Goal: Communication & Community: Answer question/provide support

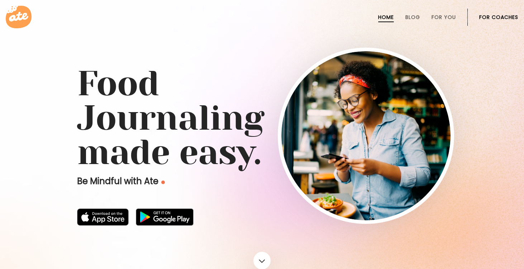
click at [493, 18] on link "For Coaches" at bounding box center [498, 17] width 39 height 6
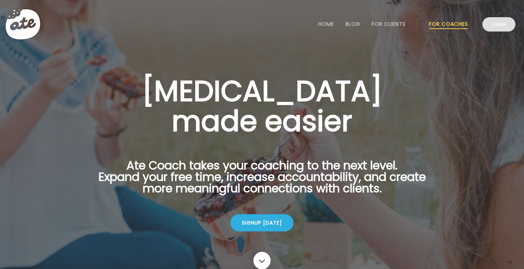
click at [499, 27] on link "Login" at bounding box center [499, 24] width 33 height 14
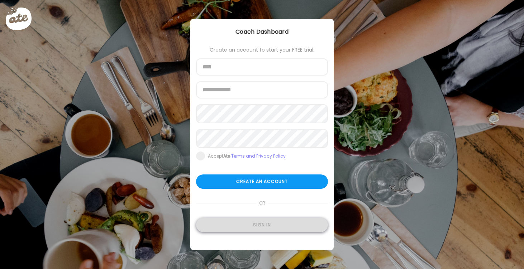
click at [276, 228] on div "Sign in" at bounding box center [262, 225] width 132 height 14
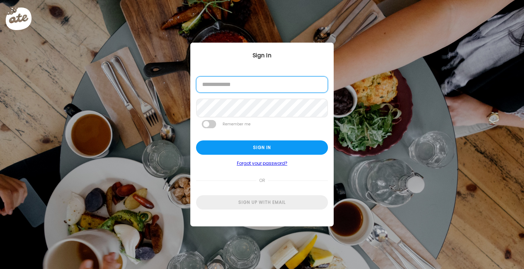
type input "**********"
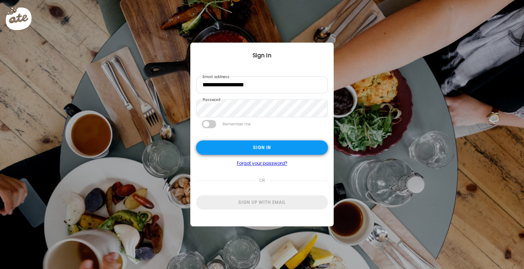
click at [258, 149] on div "Sign in" at bounding box center [262, 148] width 132 height 14
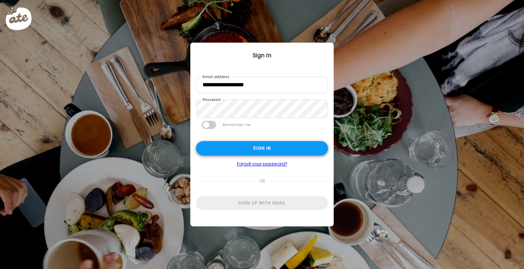
type textarea "**********"
type input "*********"
type input "**********"
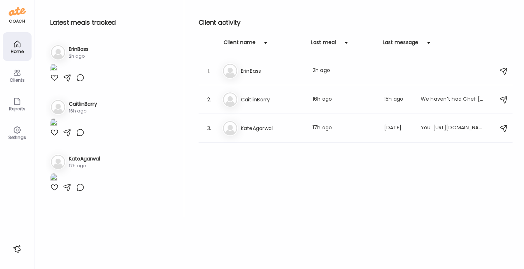
click at [54, 82] on div at bounding box center [54, 77] width 9 height 9
click at [53, 135] on div at bounding box center [54, 132] width 9 height 9
click at [260, 98] on h3 "CaitlinBarry" at bounding box center [272, 99] width 63 height 9
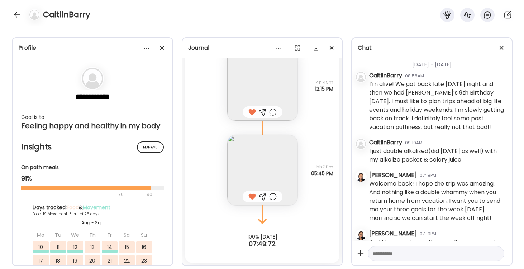
scroll to position [18466, 0]
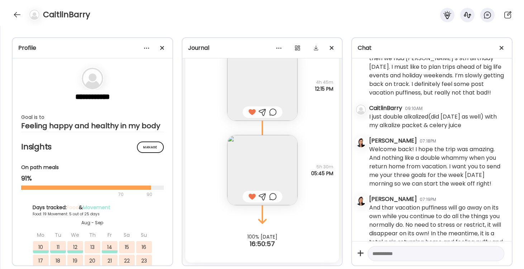
click at [397, 255] on textarea at bounding box center [429, 254] width 114 height 9
drag, startPoint x: 401, startPoint y: 253, endPoint x: 365, endPoint y: 255, distance: 35.9
click at [365, 255] on div "**********" at bounding box center [432, 253] width 160 height 24
click at [427, 253] on textarea "**********" at bounding box center [429, 254] width 114 height 9
type textarea "**********"
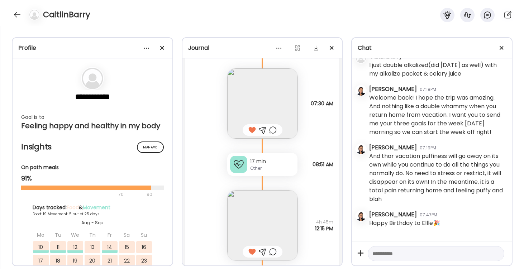
scroll to position [7269, 0]
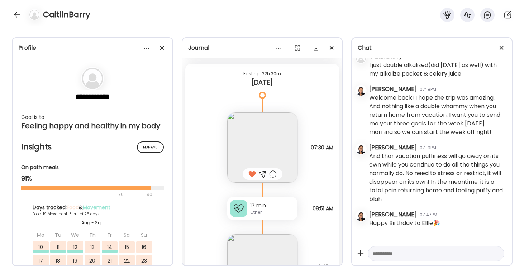
click at [383, 254] on textarea at bounding box center [429, 254] width 114 height 9
click at [20, 14] on div at bounding box center [16, 14] width 11 height 11
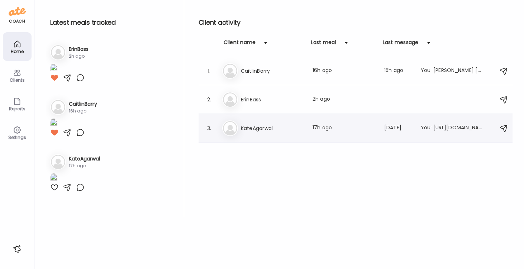
click at [256, 132] on h3 "KateAgarwal" at bounding box center [272, 128] width 63 height 9
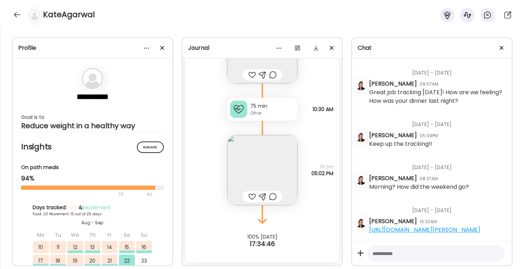
scroll to position [9726, 0]
click at [264, 180] on img at bounding box center [262, 170] width 70 height 70
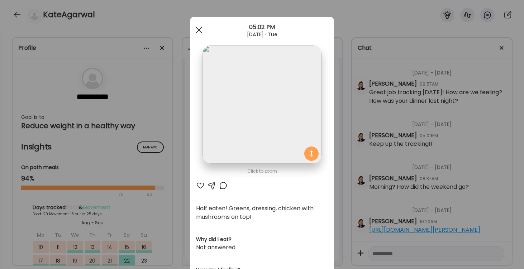
click at [198, 28] on span at bounding box center [199, 30] width 6 height 6
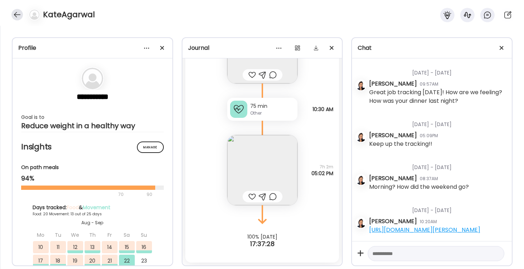
click at [19, 15] on div at bounding box center [16, 14] width 11 height 11
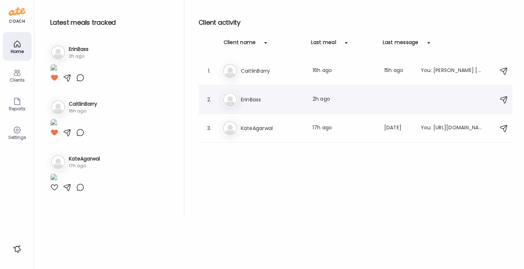
click at [245, 99] on h3 "ErinBass" at bounding box center [272, 99] width 63 height 9
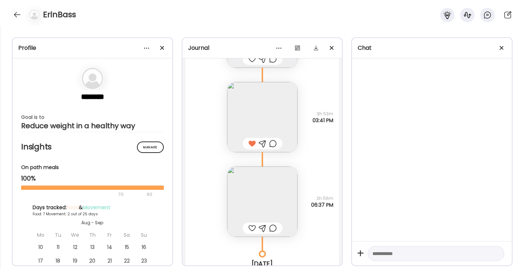
scroll to position [4723, 0]
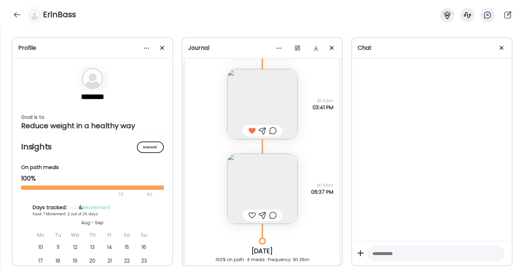
click at [264, 177] on img at bounding box center [262, 189] width 70 height 70
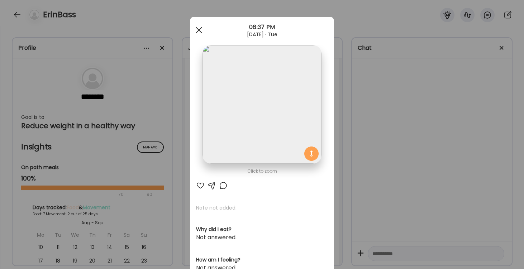
click at [198, 29] on div at bounding box center [199, 30] width 14 height 14
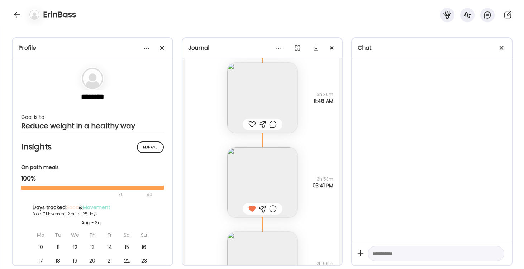
scroll to position [4640, 0]
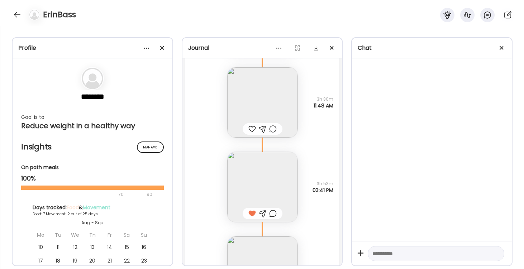
click at [275, 97] on img at bounding box center [262, 102] width 70 height 70
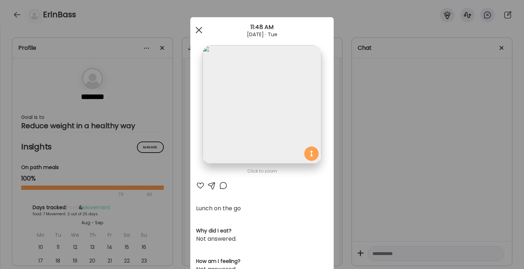
click at [199, 30] on span at bounding box center [199, 30] width 6 height 6
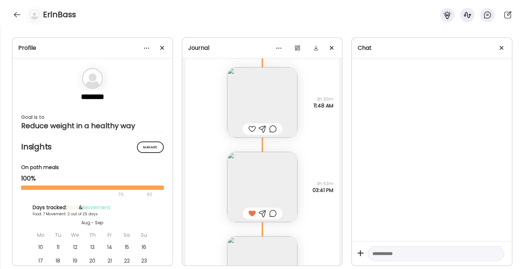
click at [260, 179] on img at bounding box center [262, 187] width 70 height 70
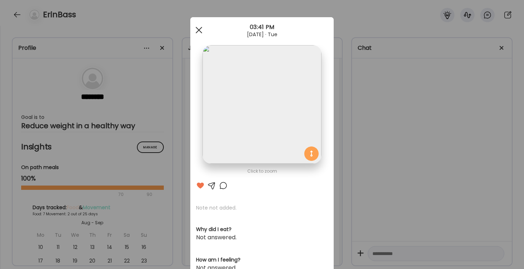
click at [199, 30] on span at bounding box center [199, 30] width 6 height 6
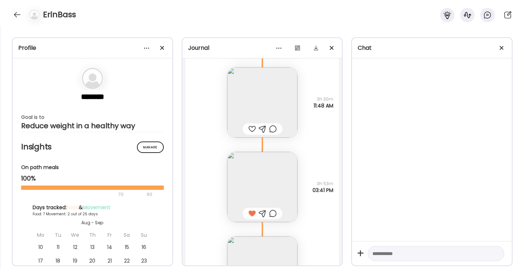
click at [250, 129] on div at bounding box center [252, 129] width 8 height 9
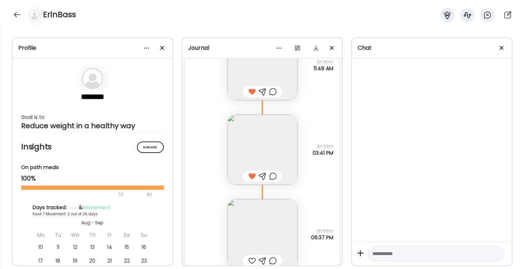
scroll to position [4699, 0]
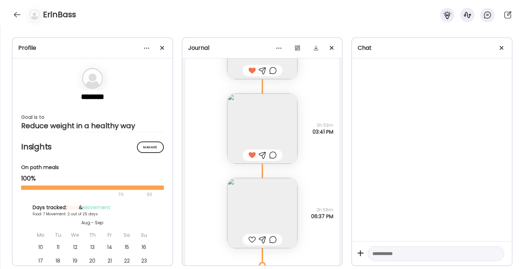
click at [257, 212] on img at bounding box center [262, 213] width 70 height 70
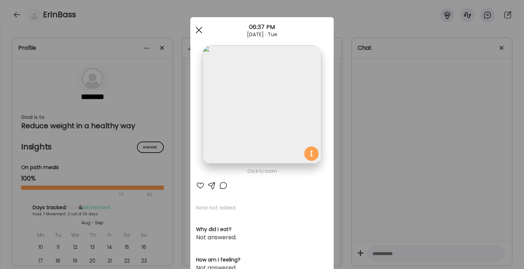
click at [199, 29] on div at bounding box center [199, 30] width 14 height 14
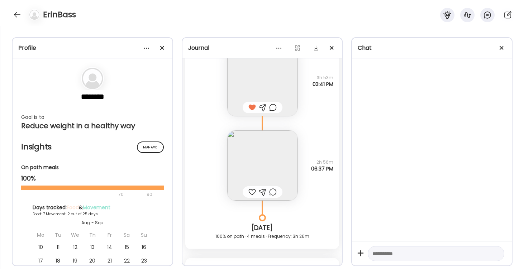
scroll to position [4755, 0]
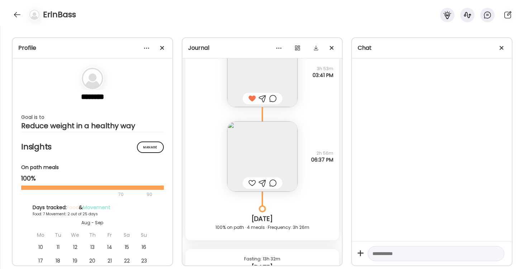
click at [250, 181] on div at bounding box center [252, 183] width 8 height 9
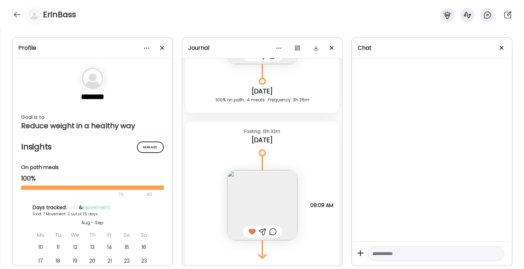
scroll to position [4908, 0]
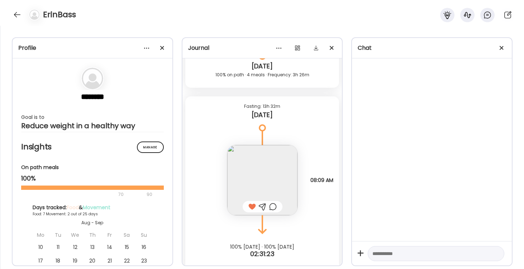
click at [272, 167] on img at bounding box center [262, 180] width 70 height 70
